Goal: Information Seeking & Learning: Find specific fact

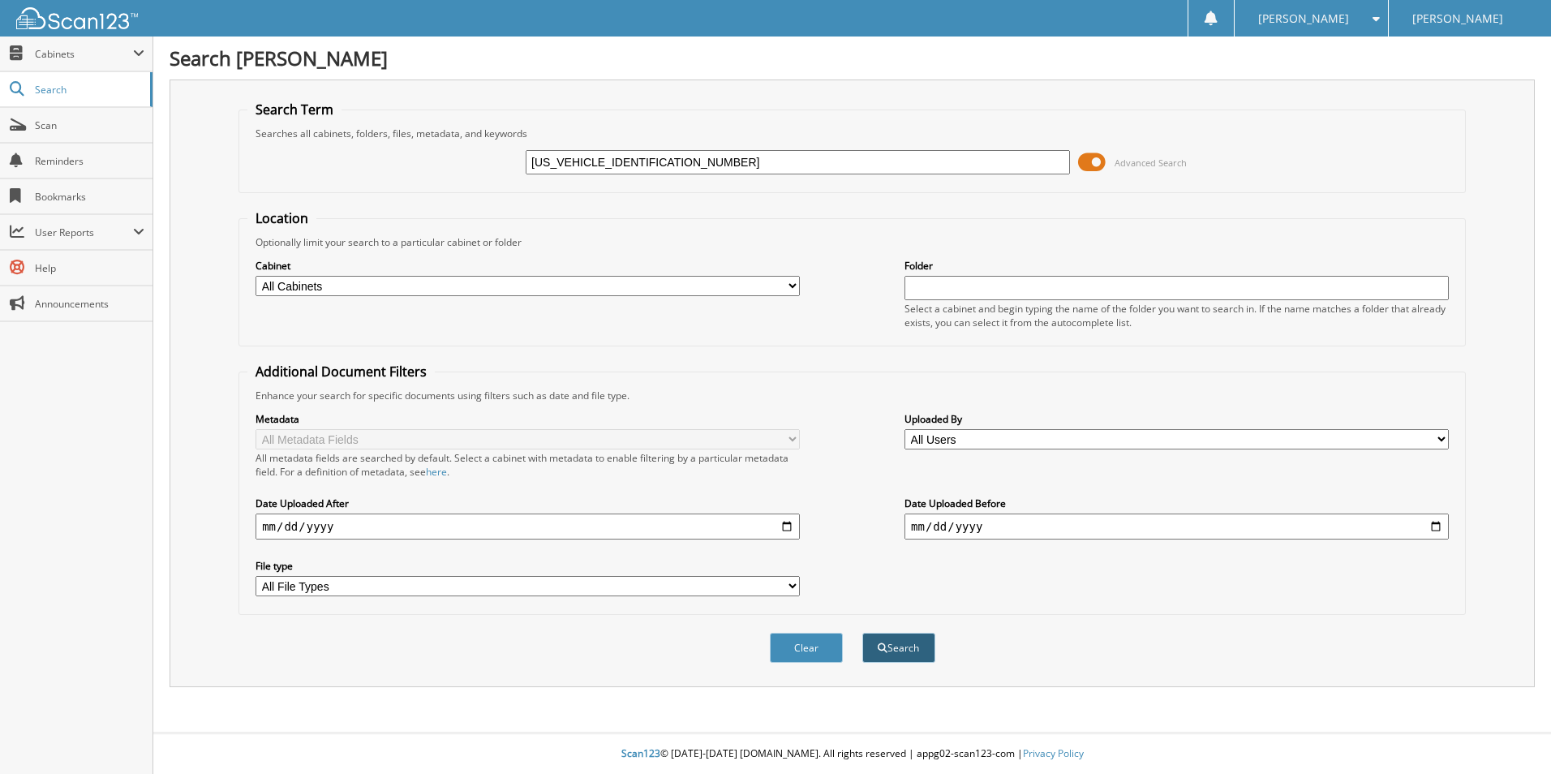
type input "[US_VEHICLE_IDENTIFICATION_NUMBER]"
click at [903, 656] on button "Search" at bounding box center [899, 648] width 73 height 30
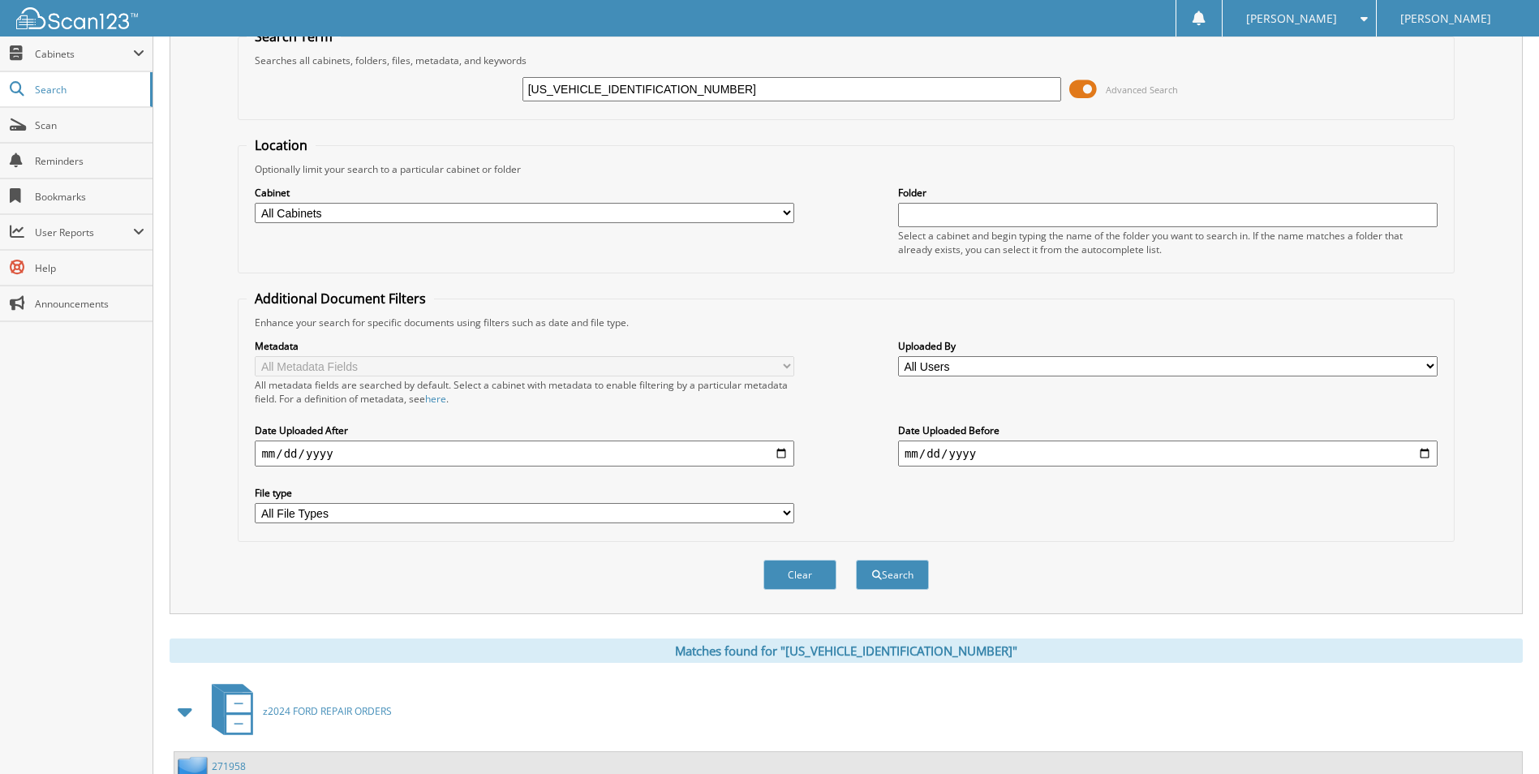
scroll to position [325, 0]
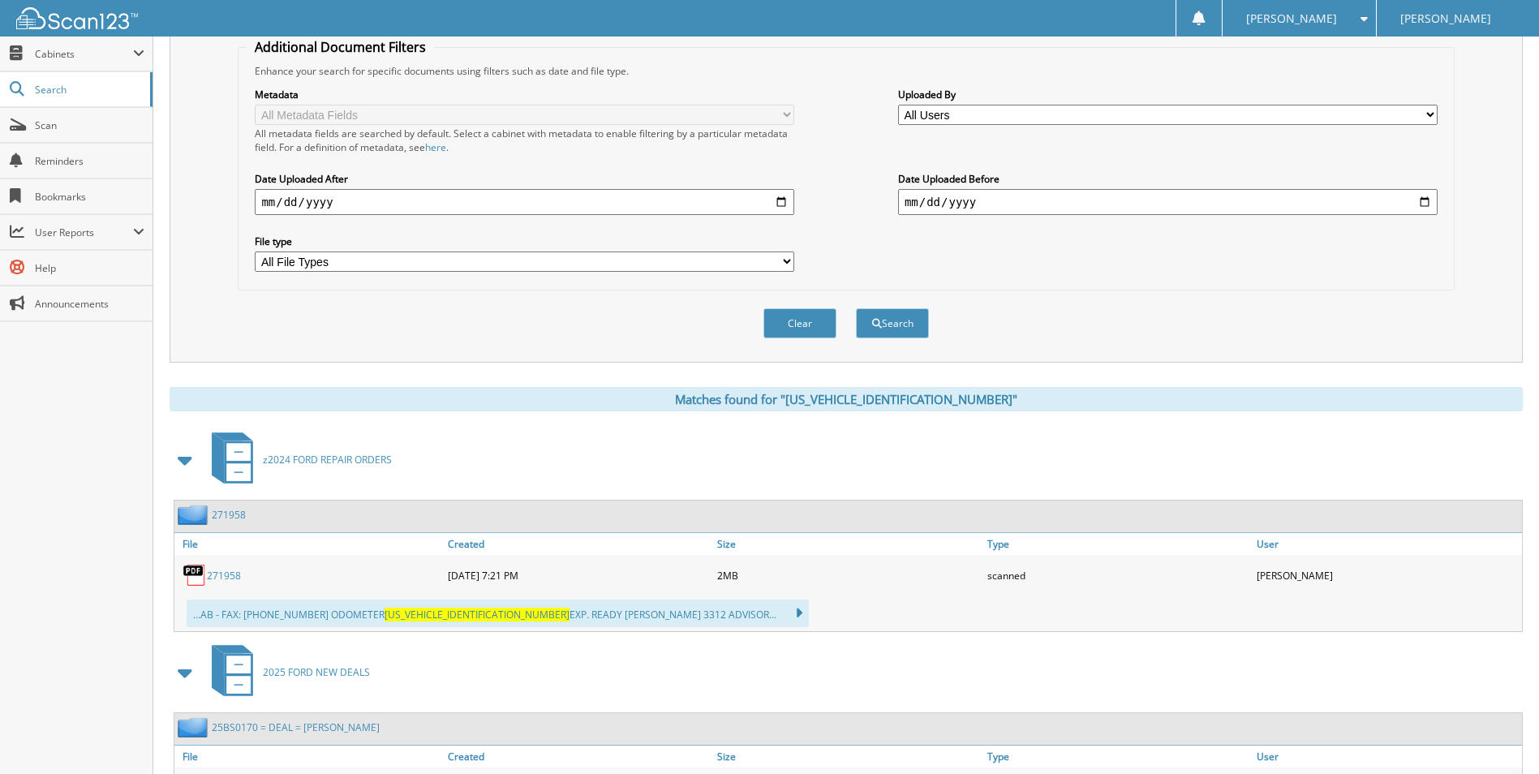
click at [315, 676] on span "2025 FORD NEW DEALS" at bounding box center [316, 672] width 107 height 14
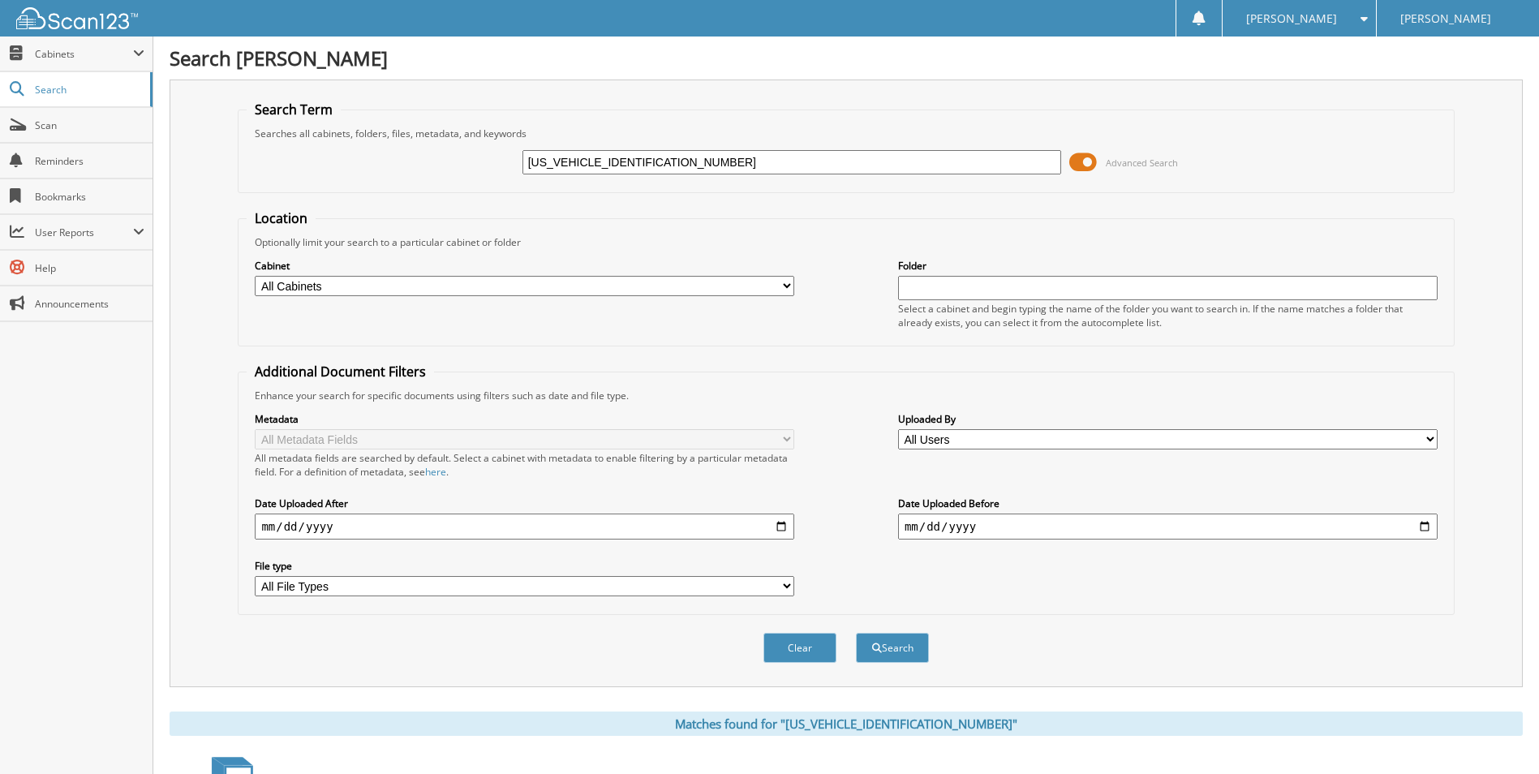
click at [682, 153] on input "[US_VEHICLE_IDENTIFICATION_NUMBER]" at bounding box center [793, 162] width 540 height 24
click at [901, 658] on button "Search" at bounding box center [892, 648] width 73 height 30
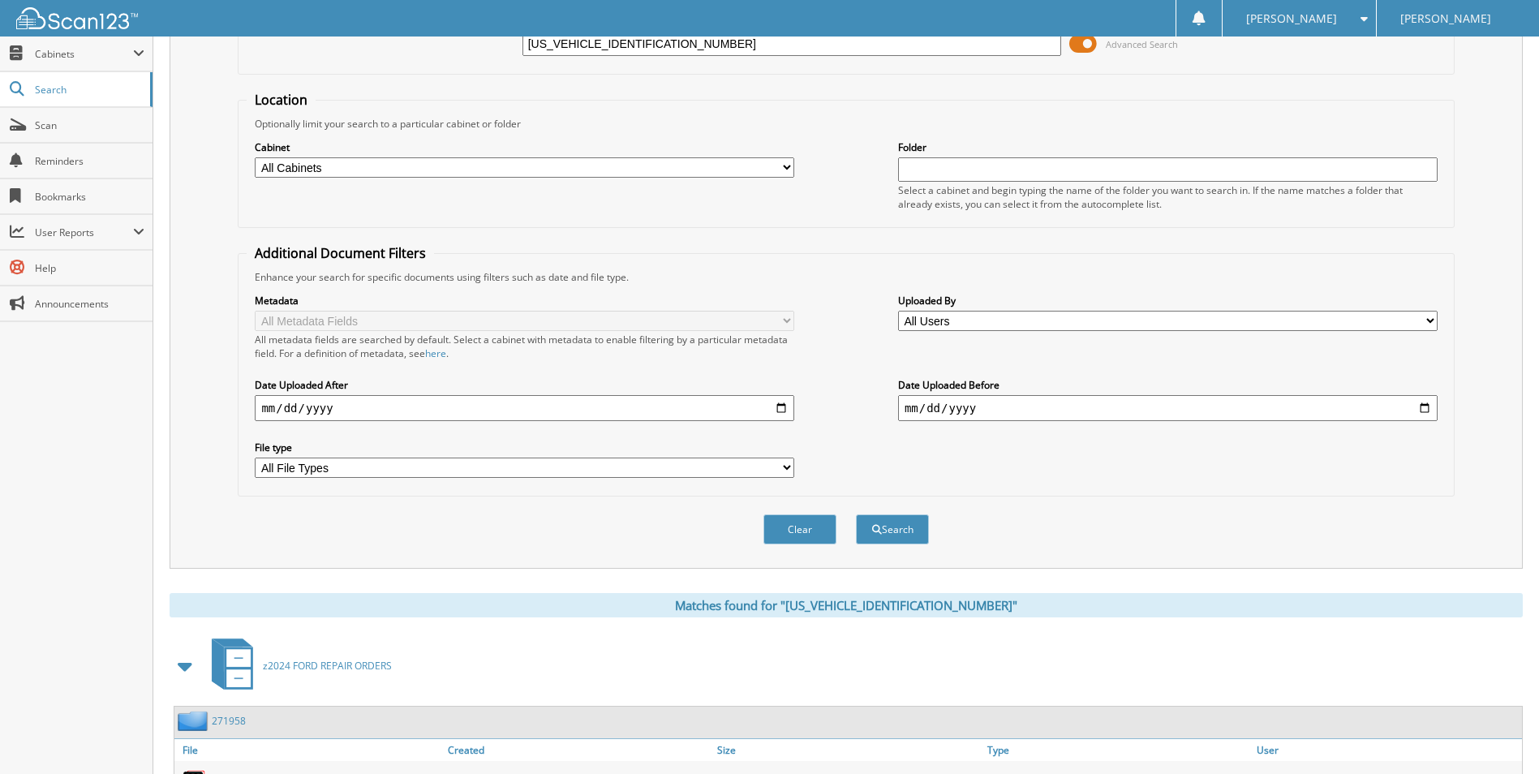
scroll to position [325, 0]
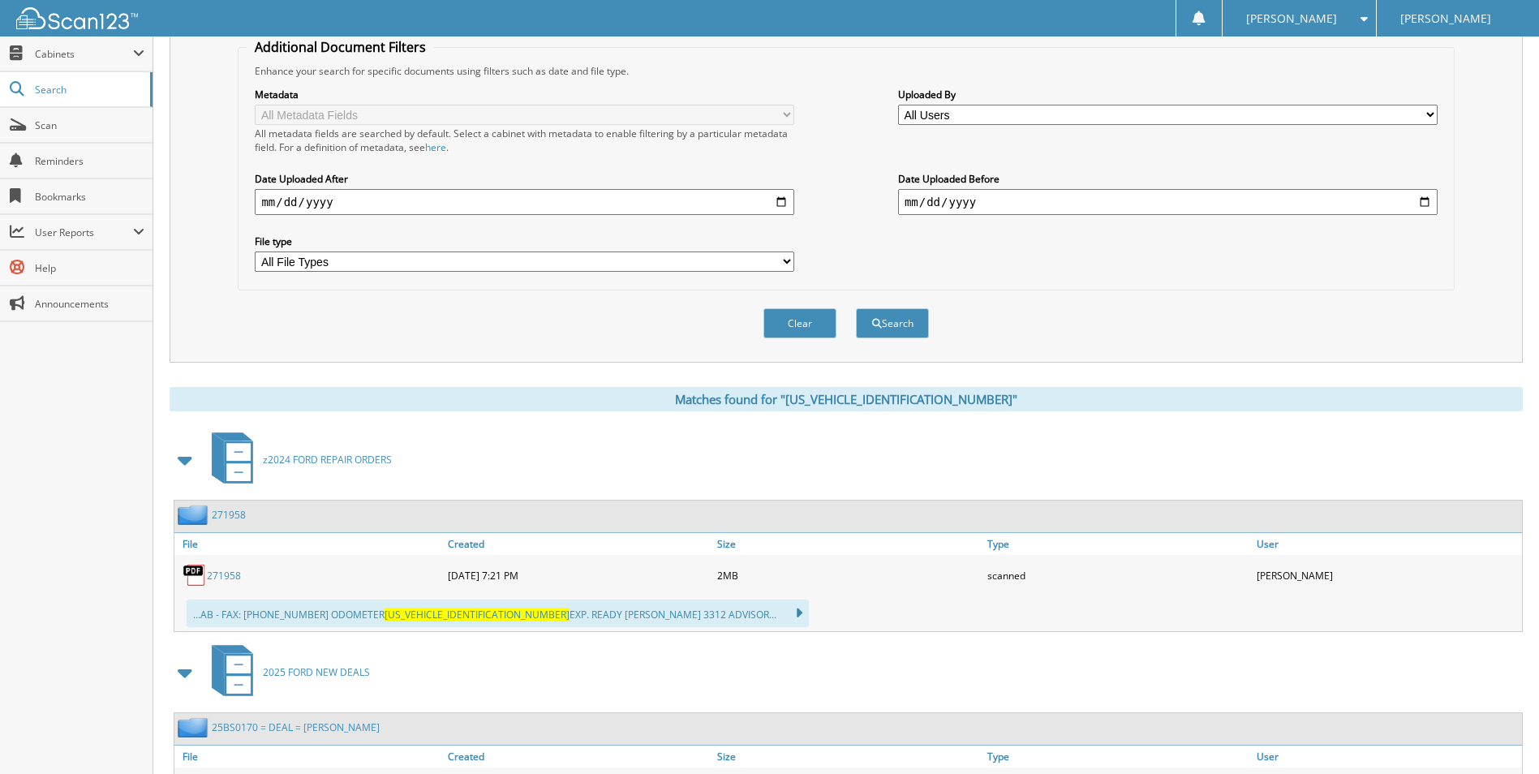
click at [225, 570] on link "271958" at bounding box center [224, 576] width 34 height 14
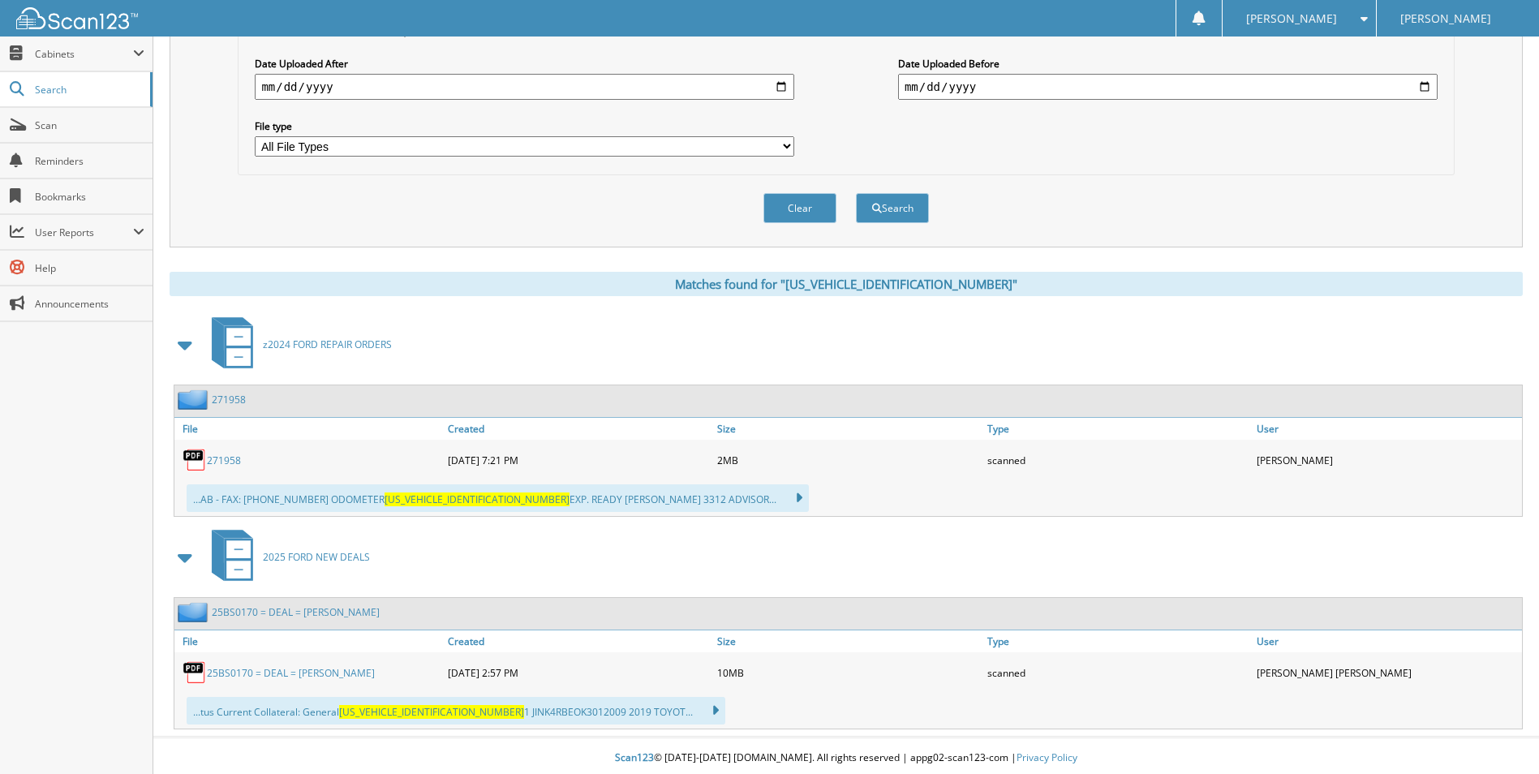
scroll to position [445, 0]
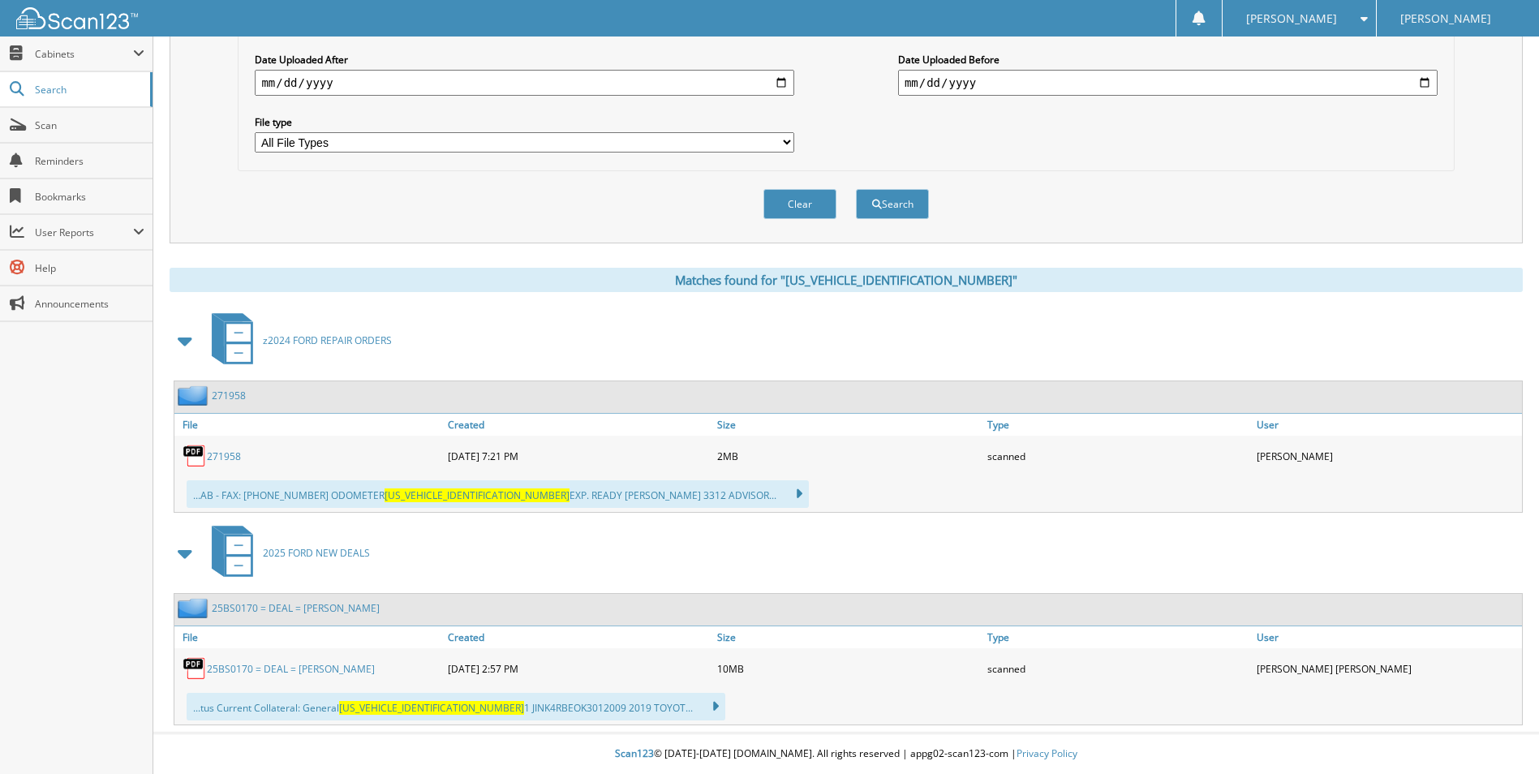
click at [312, 497] on div "...AB - FAX: 403-255-8148 ODOMETER JTNK4RBE0K3012009 EXP. READY BOBBIE 3312 ADV…" at bounding box center [498, 494] width 622 height 28
click at [221, 454] on link "271958" at bounding box center [224, 457] width 34 height 14
click at [291, 664] on link "25BS0170 = DEAL = [PERSON_NAME]" at bounding box center [291, 669] width 168 height 14
click at [296, 675] on link "25BS0170 = DEAL = [PERSON_NAME]" at bounding box center [291, 669] width 168 height 14
drag, startPoint x: 1501, startPoint y: 0, endPoint x: 992, endPoint y: 192, distance: 544.6
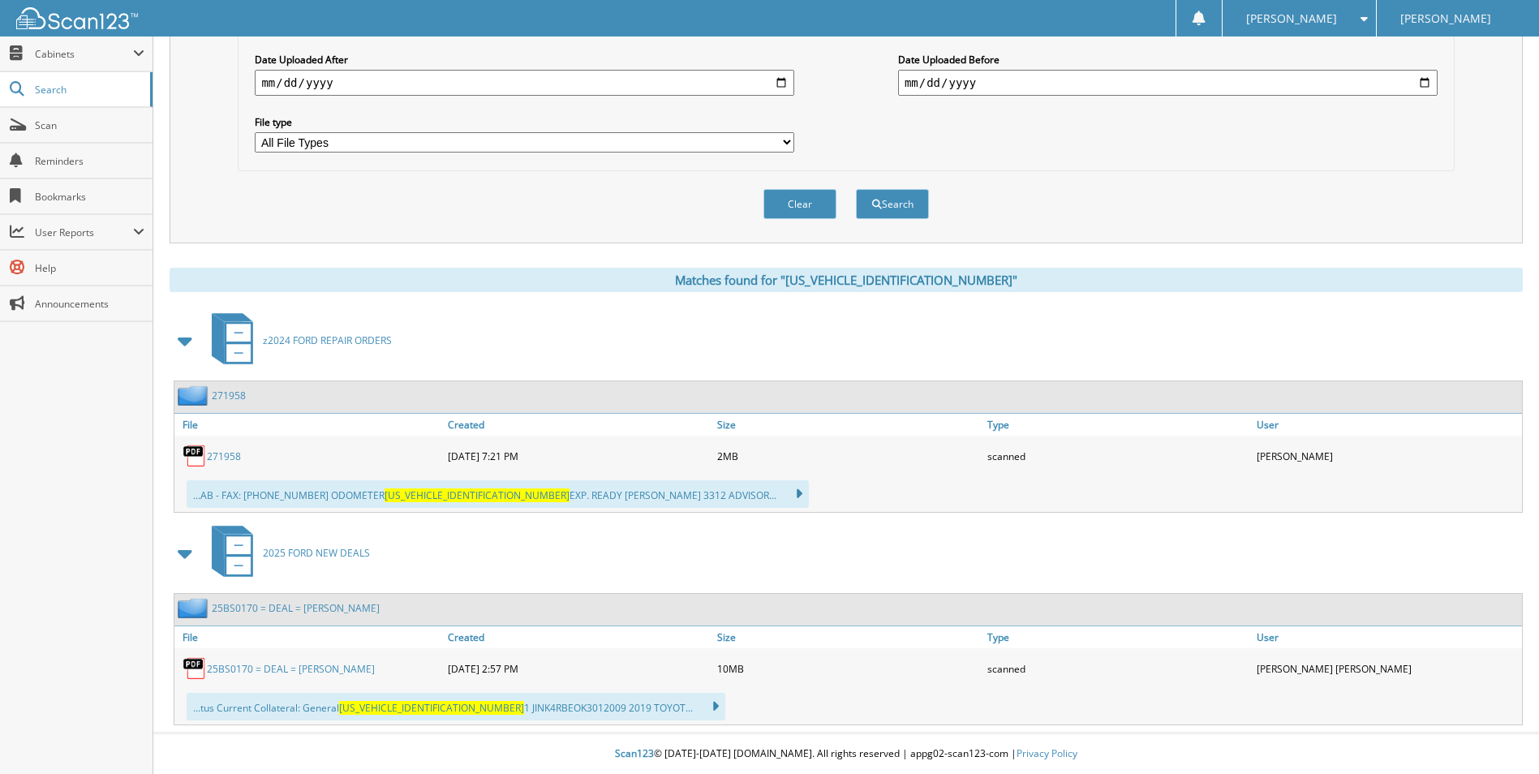
click at [983, 196] on div "Clear Search" at bounding box center [846, 204] width 1216 height 66
drag, startPoint x: 1528, startPoint y: 0, endPoint x: 267, endPoint y: 673, distance: 1429.1
click at [267, 673] on link "25BS0170 = DEAL = [PERSON_NAME]" at bounding box center [291, 669] width 168 height 14
click at [267, 672] on link "25BS0170 = DEAL = [PERSON_NAME]" at bounding box center [291, 669] width 168 height 14
